Goal: Task Accomplishment & Management: Use online tool/utility

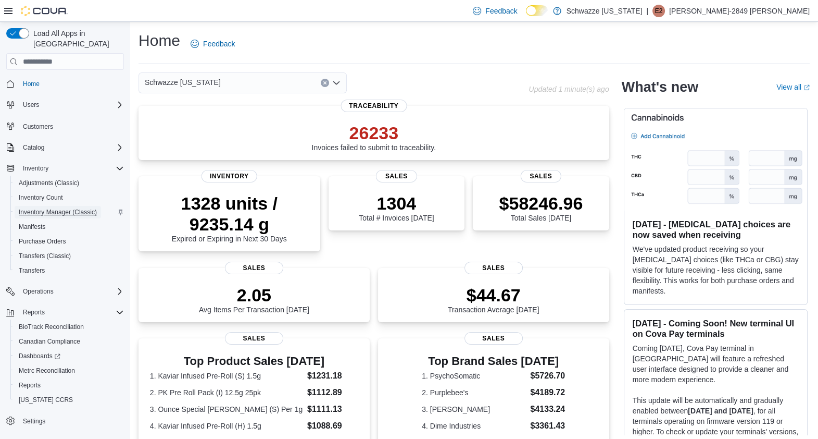
click at [68, 208] on span "Inventory Manager (Classic)" at bounding box center [58, 212] width 78 height 8
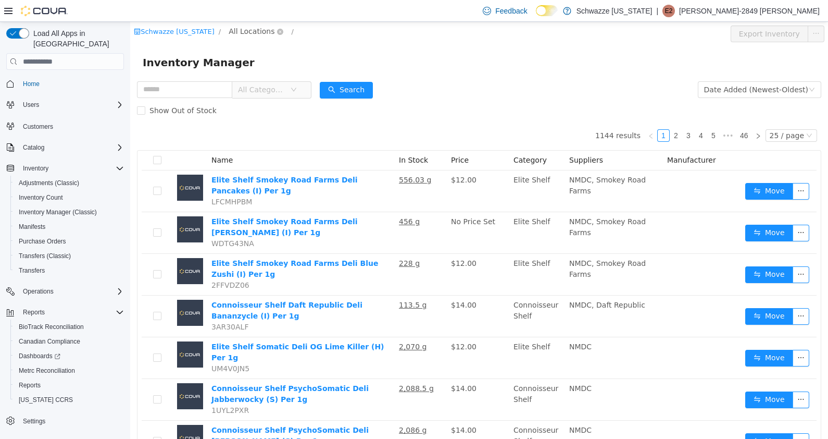
click at [255, 31] on span "All Locations" at bounding box center [252, 31] width 46 height 11
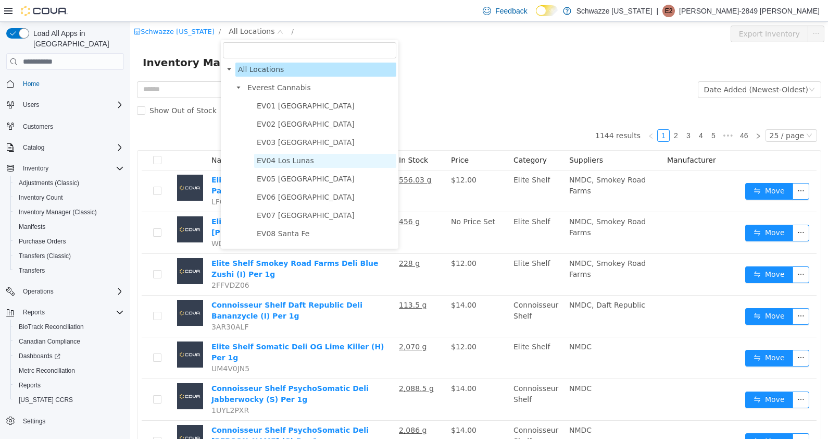
scroll to position [568, 0]
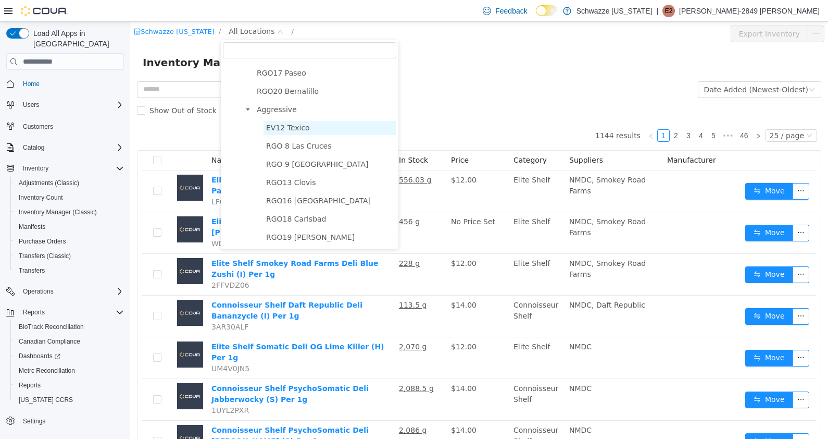
click at [284, 130] on span "EV12 Texico" at bounding box center [288, 127] width 44 height 8
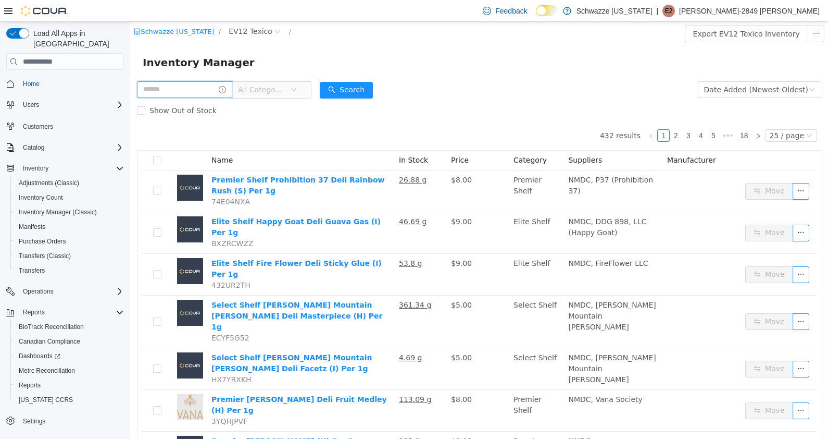
click at [165, 83] on input "text" at bounding box center [184, 89] width 95 height 17
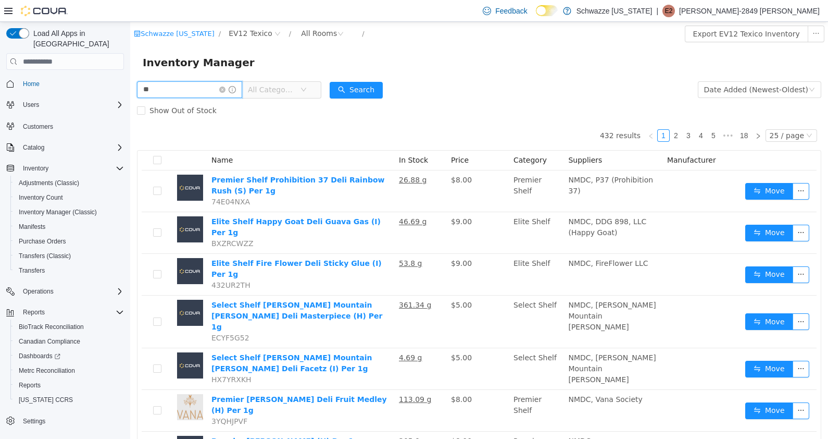
type input "**"
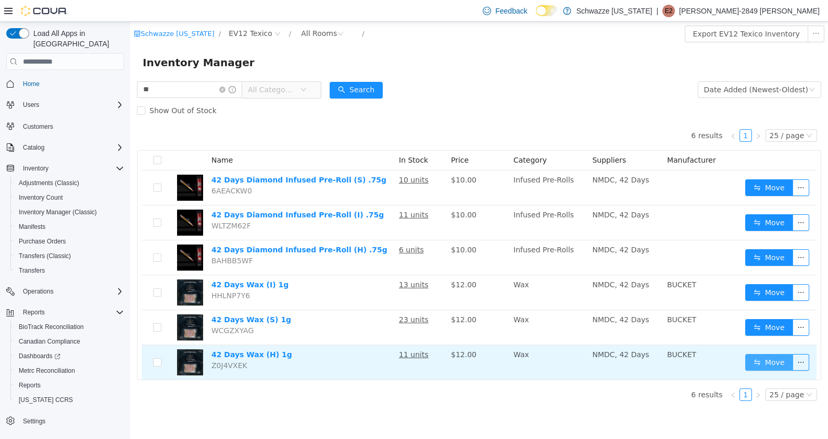
click at [785, 358] on button "Move" at bounding box center [769, 362] width 48 height 17
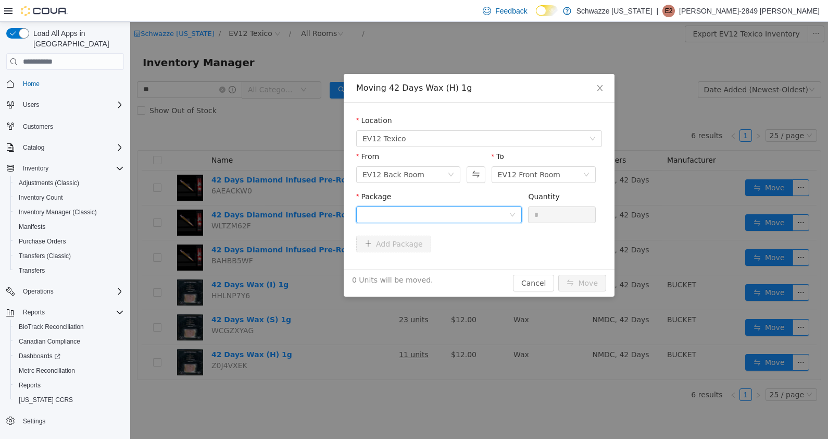
click at [495, 216] on div at bounding box center [435, 215] width 146 height 16
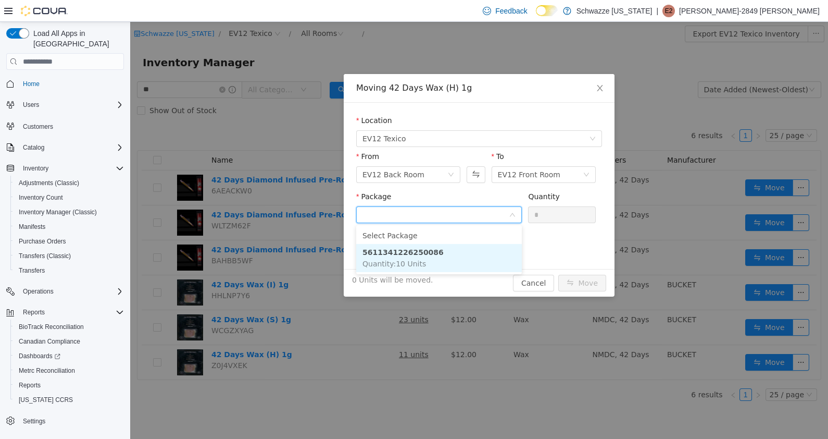
click at [414, 252] on strong "5611341226250086" at bounding box center [402, 252] width 81 height 8
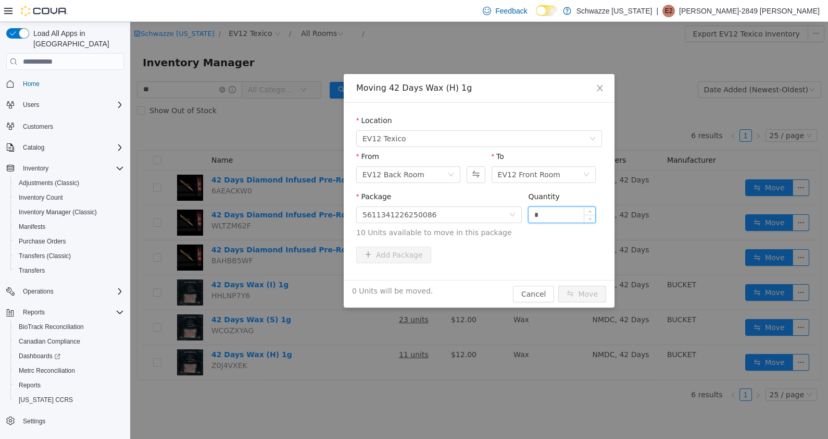
click at [558, 218] on input "*" at bounding box center [562, 215] width 67 height 16
type input "**"
click at [541, 290] on button "Cancel" at bounding box center [533, 293] width 41 height 17
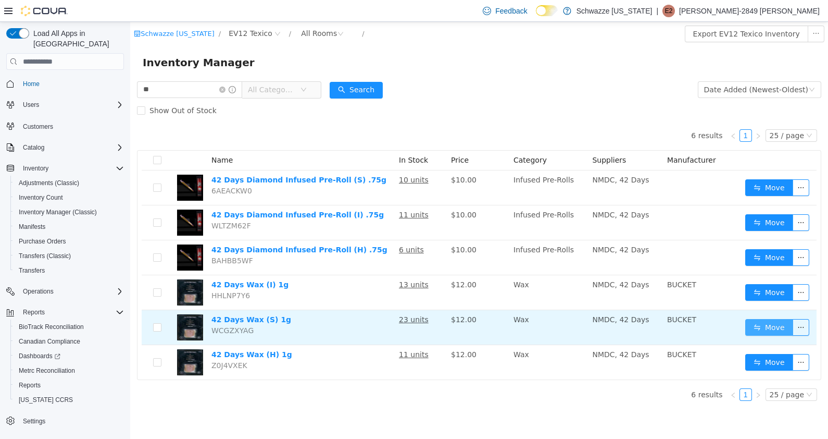
click at [771, 328] on button "Move" at bounding box center [769, 327] width 48 height 17
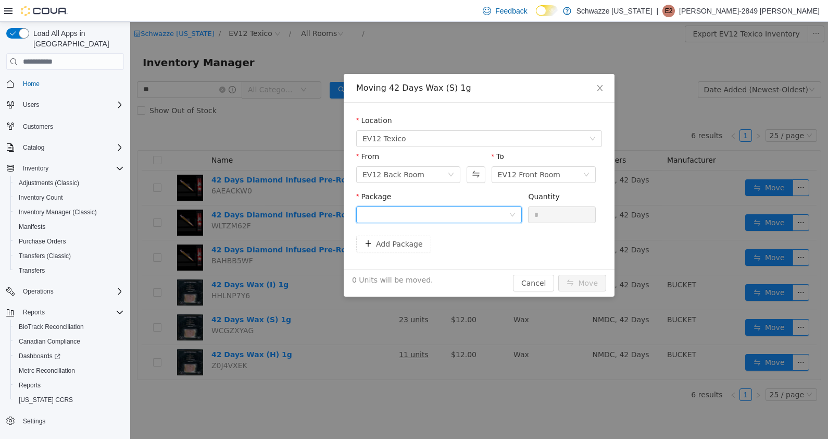
click at [506, 210] on div at bounding box center [435, 215] width 146 height 16
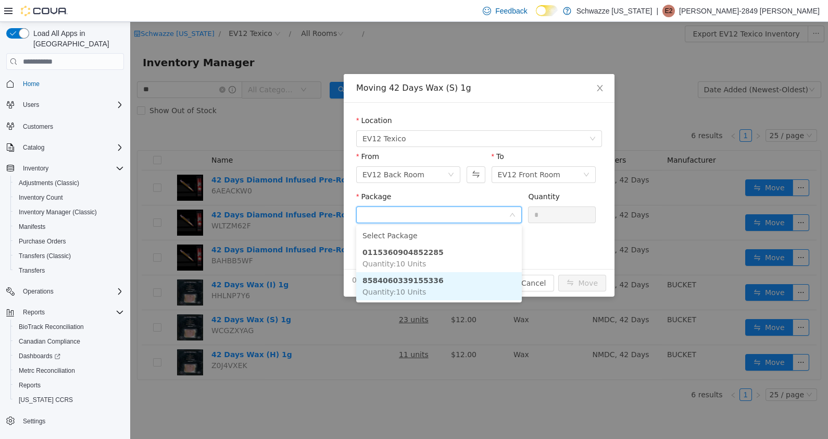
click at [431, 286] on li "8584060339155336 Quantity : 10 Units" at bounding box center [439, 286] width 166 height 28
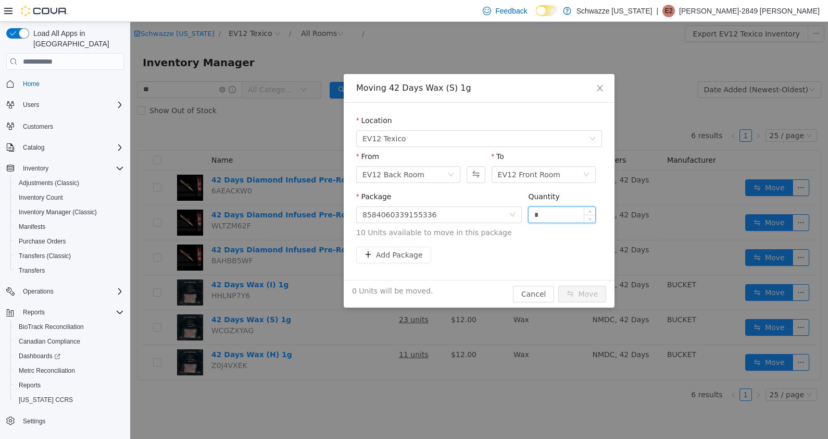
click at [557, 215] on input "*" at bounding box center [562, 215] width 67 height 16
type input "**"
click at [558, 285] on button "Move" at bounding box center [582, 293] width 48 height 17
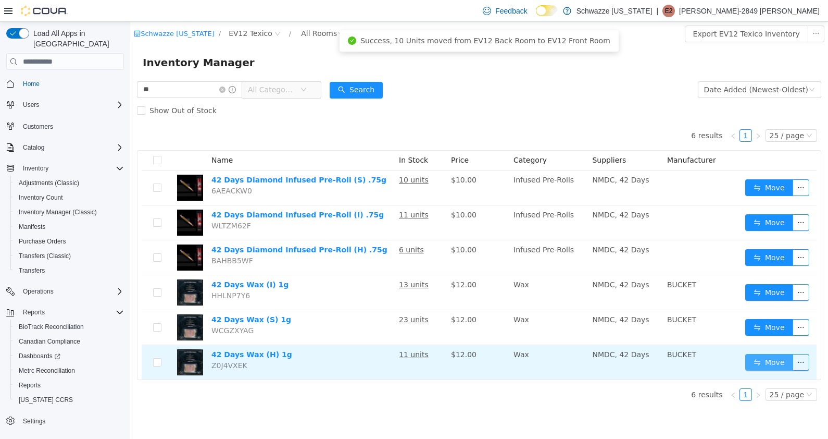
click at [768, 356] on button "Move" at bounding box center [769, 362] width 48 height 17
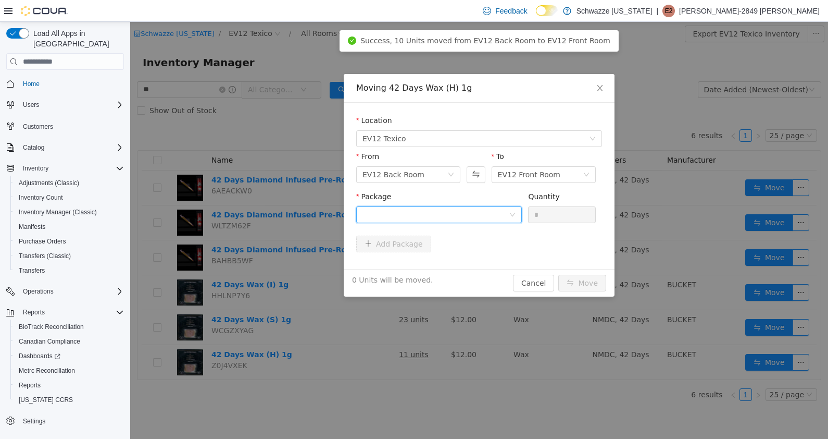
click at [472, 210] on div at bounding box center [435, 215] width 146 height 16
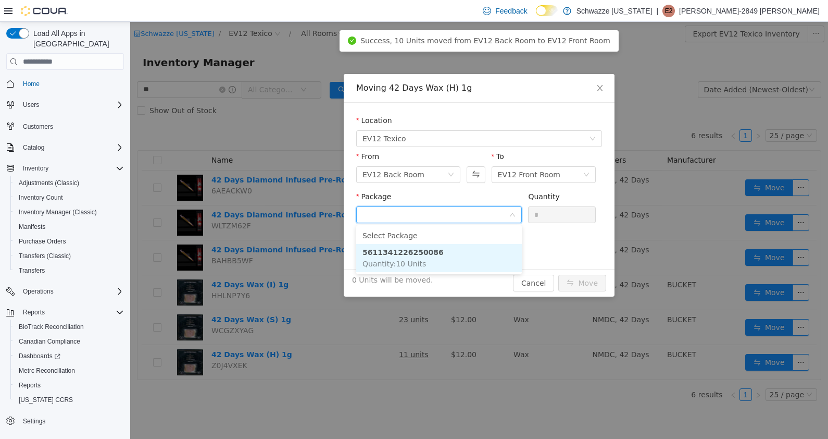
click at [408, 259] on span "Quantity : 10 Units" at bounding box center [394, 263] width 64 height 8
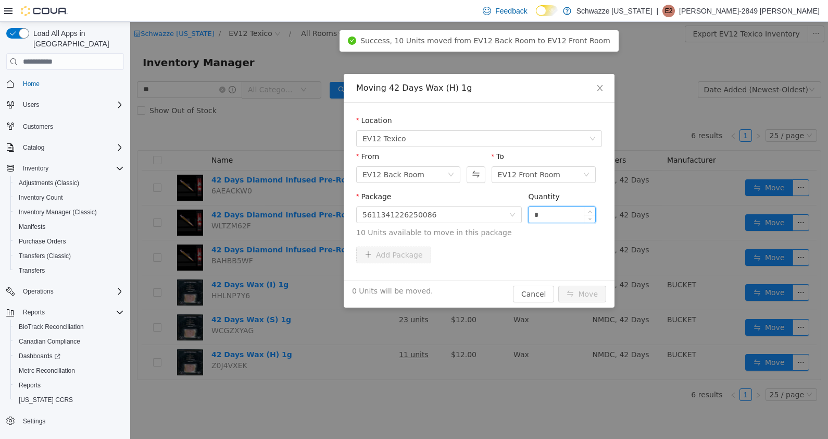
click at [560, 216] on input "*" at bounding box center [562, 215] width 67 height 16
type input "**"
click at [558, 285] on button "Move" at bounding box center [582, 293] width 48 height 17
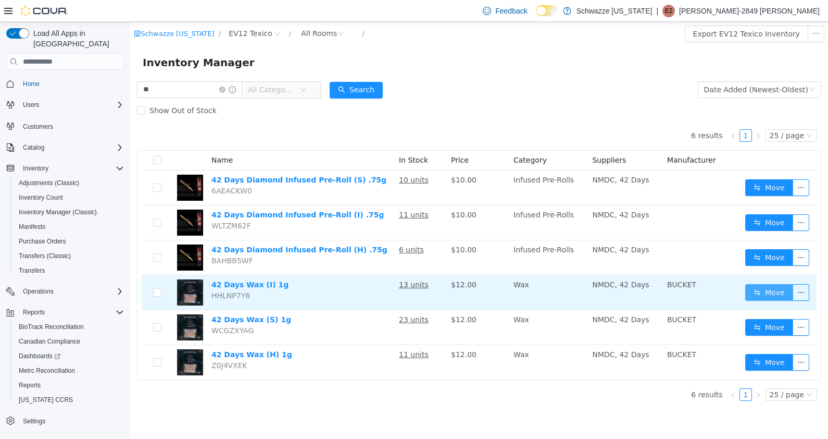
click at [756, 289] on button "Move" at bounding box center [769, 292] width 48 height 17
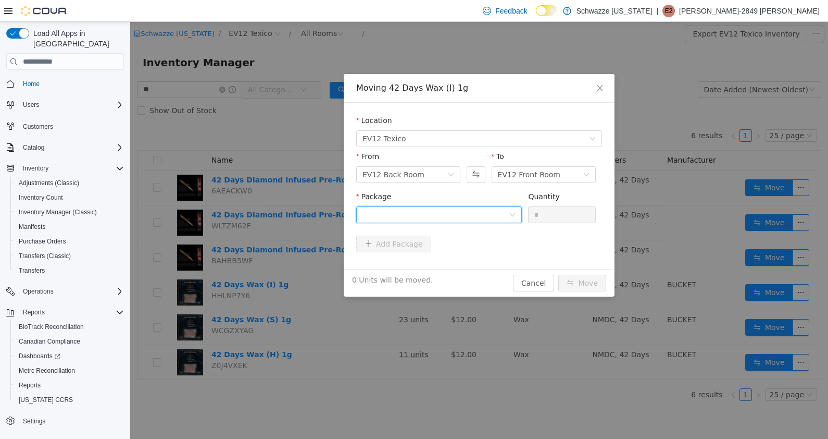
click at [476, 219] on div at bounding box center [435, 215] width 146 height 16
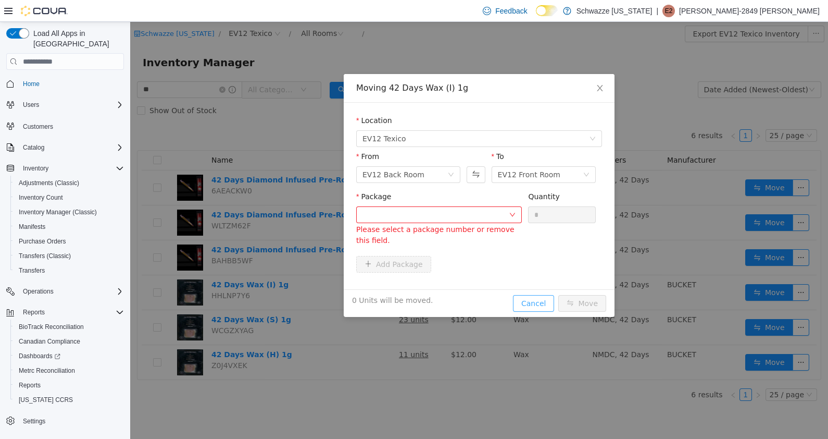
click at [544, 280] on div "Moving 42 Days Wax (I) 1g Location EV12 Texico From EV12 Back Room To EV12 Fron…" at bounding box center [479, 195] width 271 height 243
drag, startPoint x: 544, startPoint y: 307, endPoint x: 492, endPoint y: 37, distance: 274.3
click at [492, 37] on div "Moving 42 Days Wax (I) 1g Location EV12 Texico From EV12 Back Room To EV12 Fron…" at bounding box center [479, 230] width 698 height 417
